Goal: Task Accomplishment & Management: Use online tool/utility

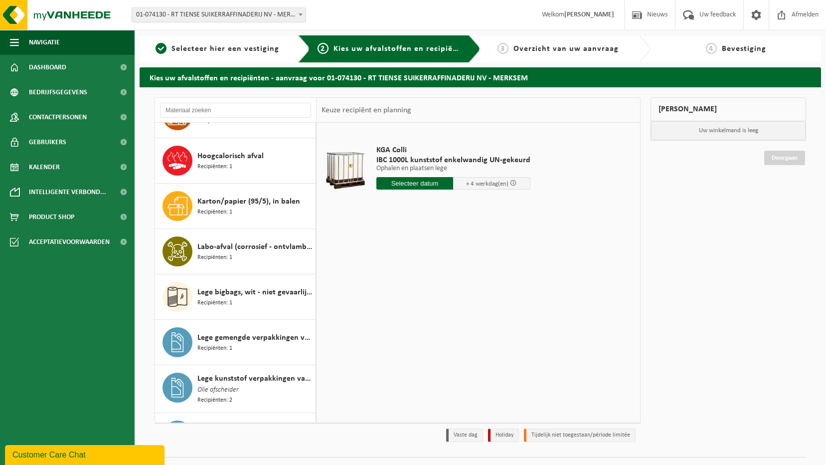
scroll to position [399, 0]
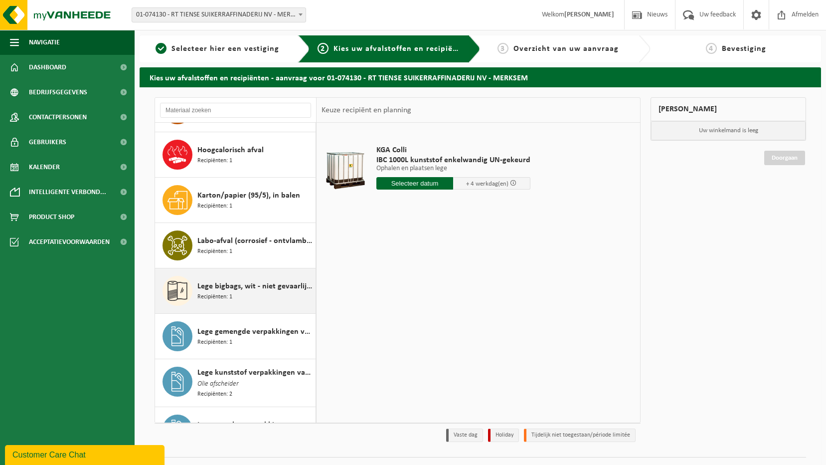
click at [245, 292] on span "Lege bigbags, wit - niet gevaarlijk - los" at bounding box center [255, 286] width 116 height 12
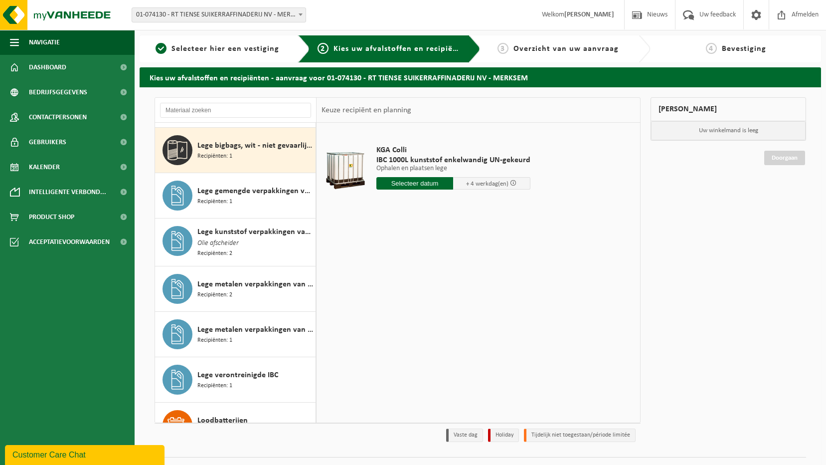
scroll to position [545, 0]
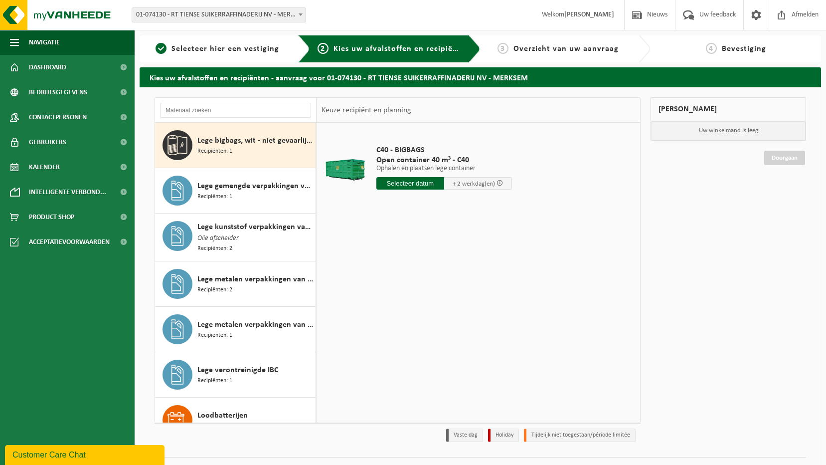
click at [459, 182] on span "+ 2 werkdag(en)" at bounding box center [474, 184] width 42 height 6
click at [426, 191] on div "C40 - BIGBAGS Open container 40 m³ - C40 Ophalen en plaatsen lege container Oph…" at bounding box center [444, 169] width 146 height 69
click at [426, 184] on input "text" at bounding box center [410, 183] width 68 height 12
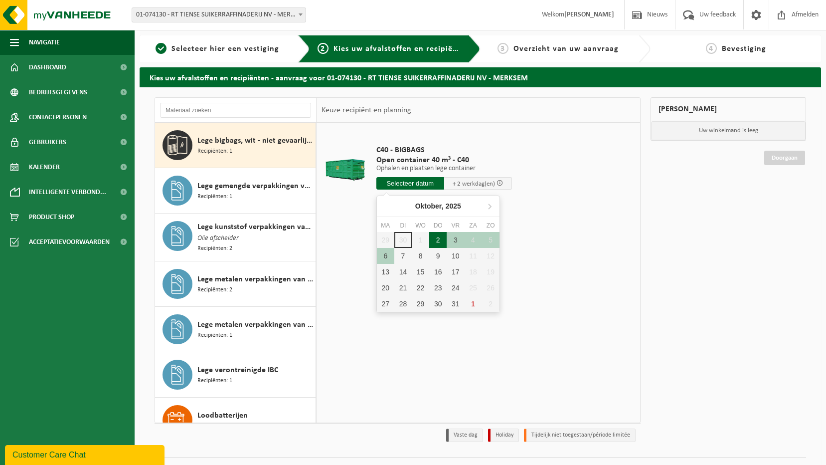
click at [440, 239] on div "2" at bounding box center [437, 240] width 17 height 16
type input "Van 2025-10-02"
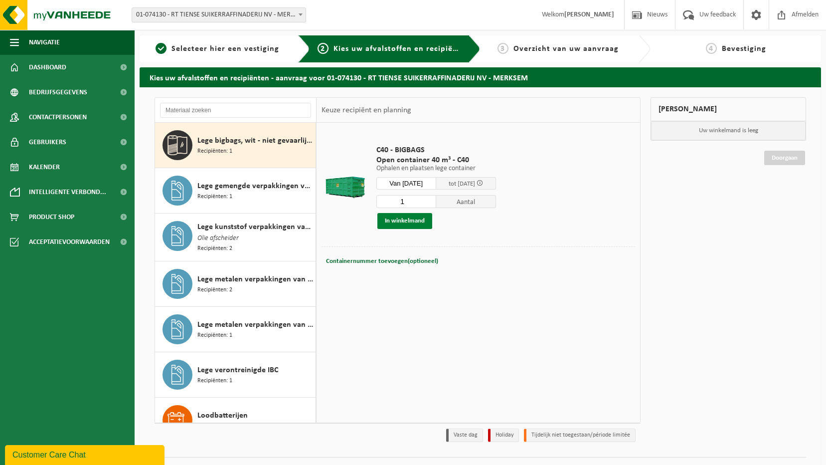
click at [403, 219] on button "In winkelmand" at bounding box center [404, 221] width 55 height 16
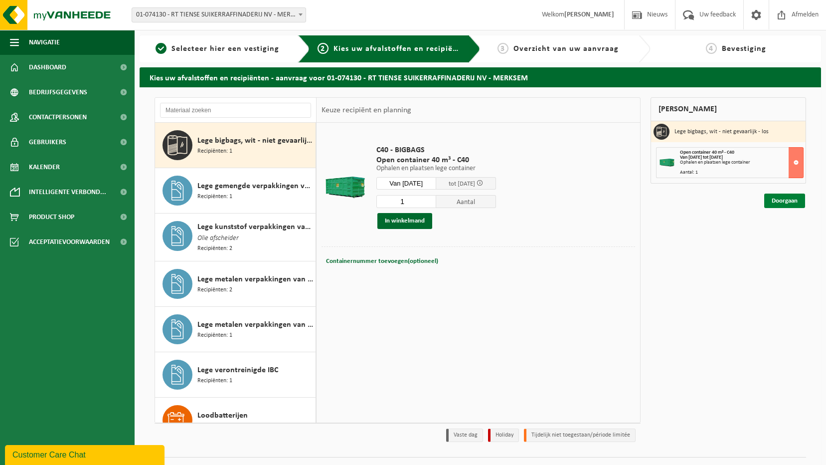
click at [780, 196] on link "Doorgaan" at bounding box center [784, 200] width 41 height 14
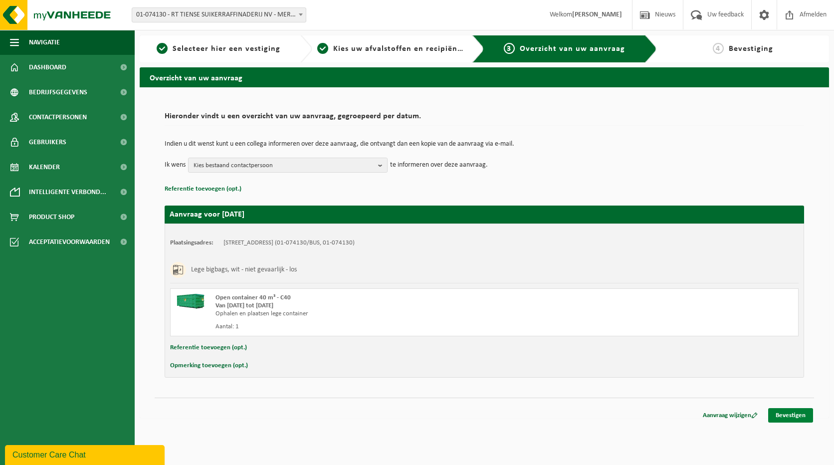
click at [776, 416] on link "Bevestigen" at bounding box center [790, 415] width 45 height 14
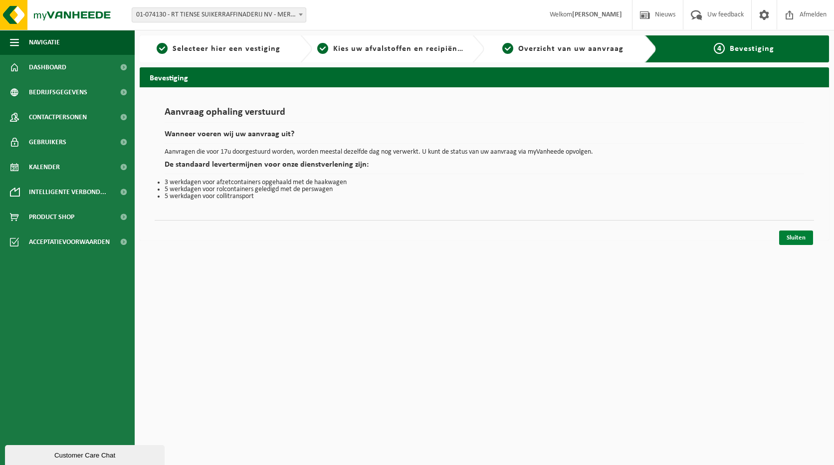
click at [782, 238] on link "Sluiten" at bounding box center [796, 237] width 34 height 14
